Goal: Transaction & Acquisition: Book appointment/travel/reservation

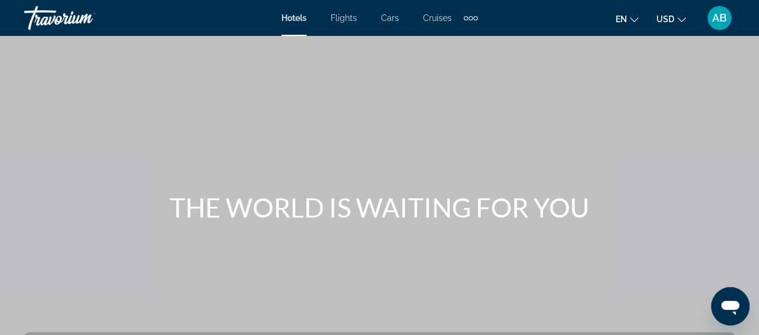
click at [296, 19] on span "Hotels" at bounding box center [293, 18] width 25 height 10
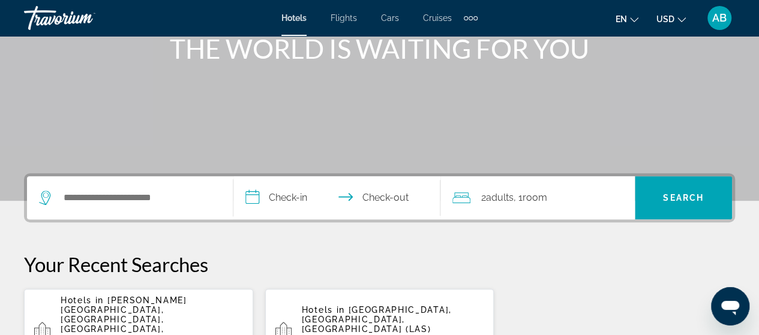
scroll to position [179, 0]
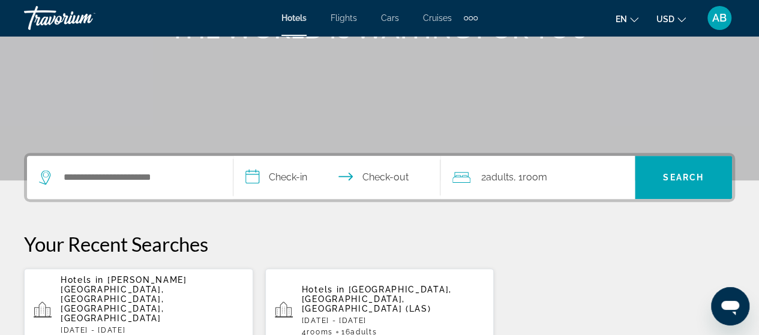
click at [149, 292] on span "[PERSON_NAME][GEOGRAPHIC_DATA], [GEOGRAPHIC_DATA], [GEOGRAPHIC_DATA], [GEOGRAPH…" at bounding box center [124, 299] width 127 height 48
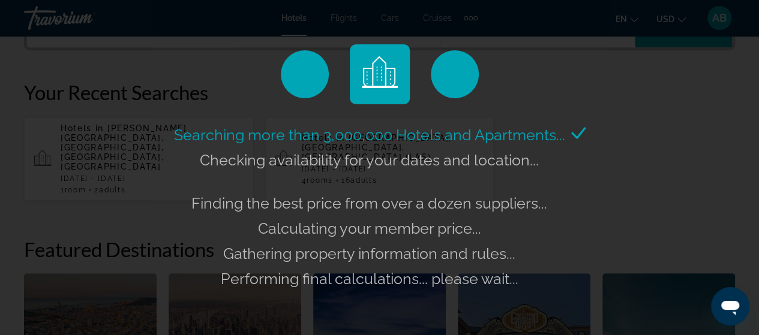
scroll to position [269, 0]
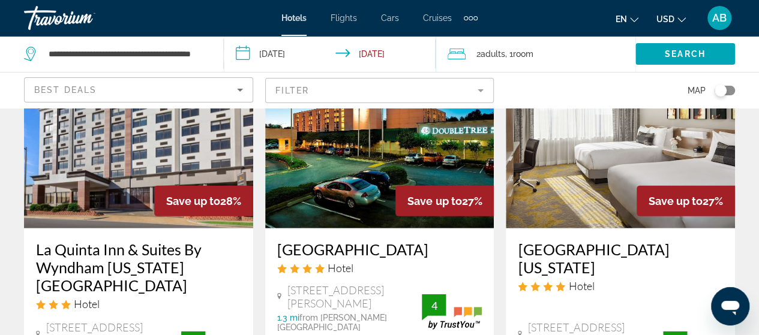
scroll to position [1836, 0]
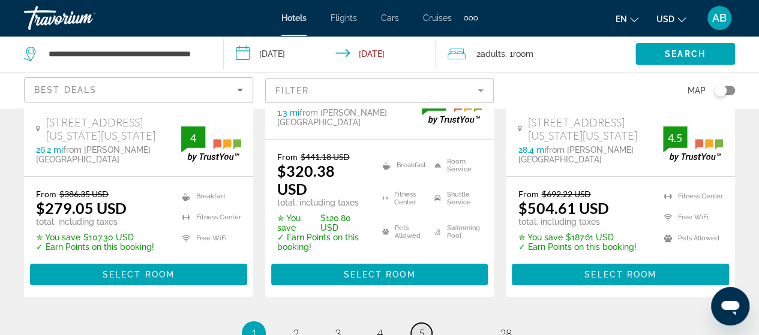
click at [419, 327] on span "5" at bounding box center [422, 333] width 6 height 13
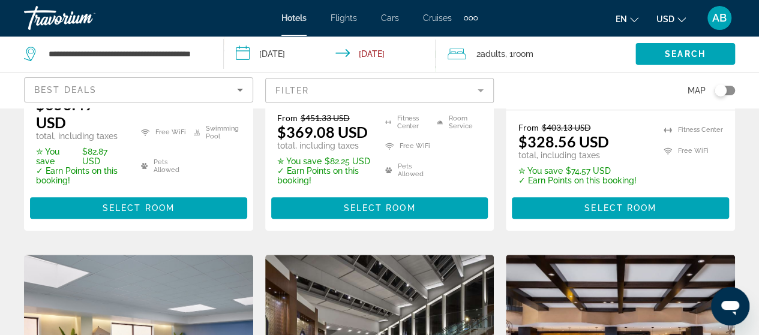
scroll to position [14, 0]
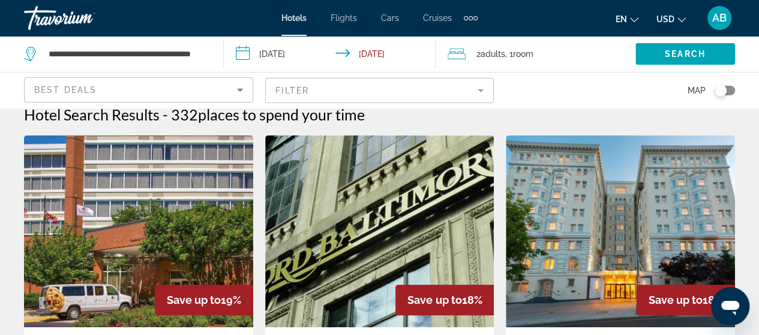
click at [244, 88] on icon "Sort by" at bounding box center [240, 90] width 14 height 14
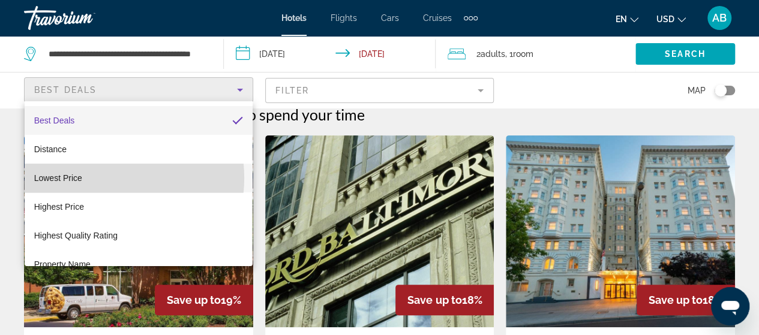
click at [103, 178] on mat-option "Lowest Price" at bounding box center [139, 178] width 228 height 29
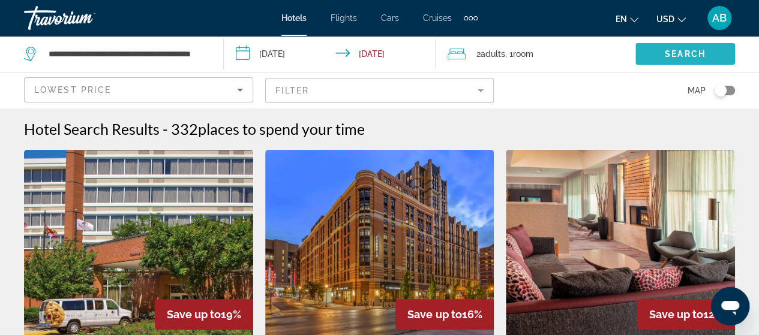
click at [685, 55] on span "Search" at bounding box center [684, 54] width 41 height 10
